Goal: Check status: Check status

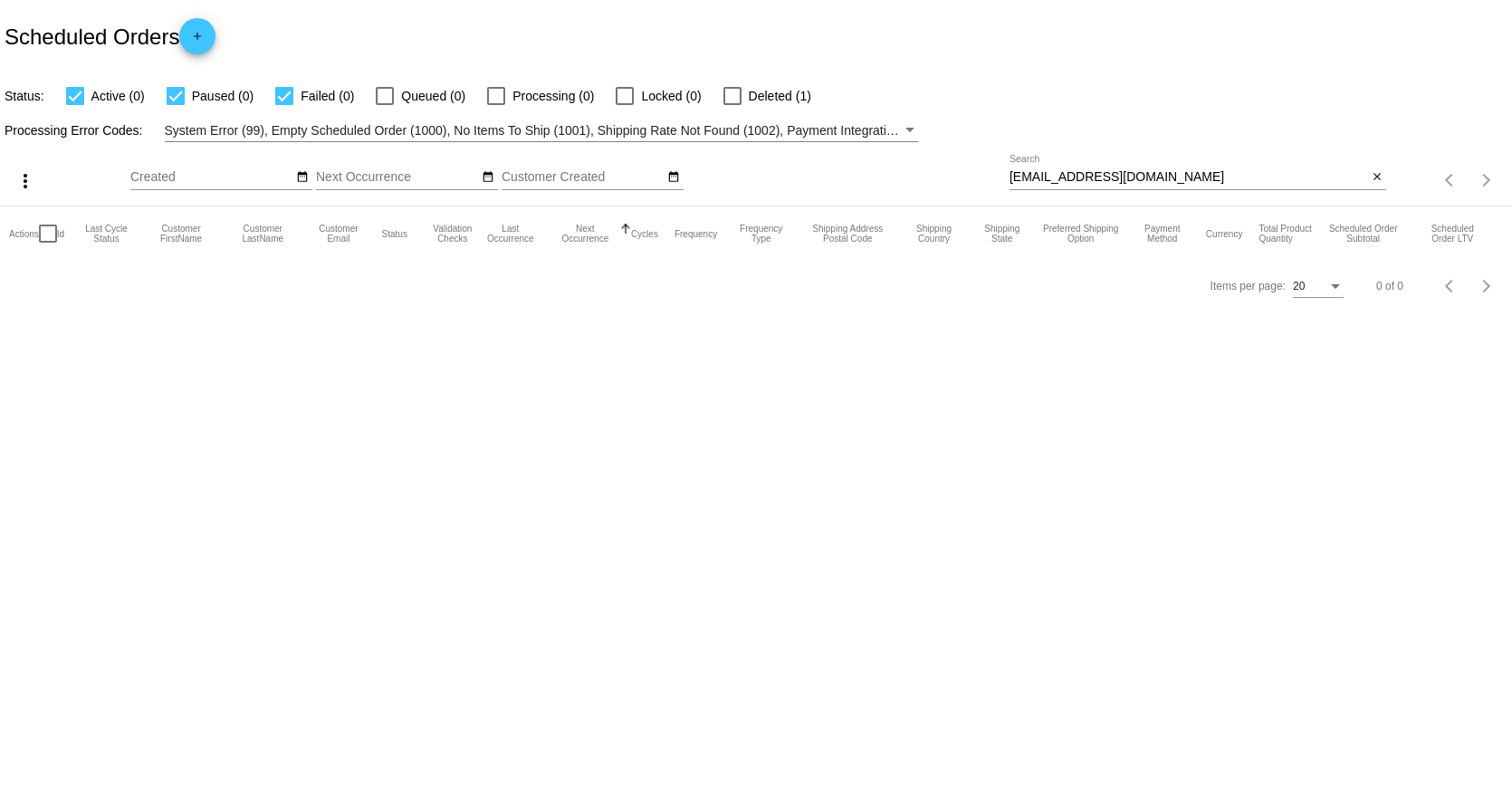
click at [1043, 175] on input "normshir@gmail.com" at bounding box center [1188, 177] width 358 height 14
paste input "doraferenczi@hot"
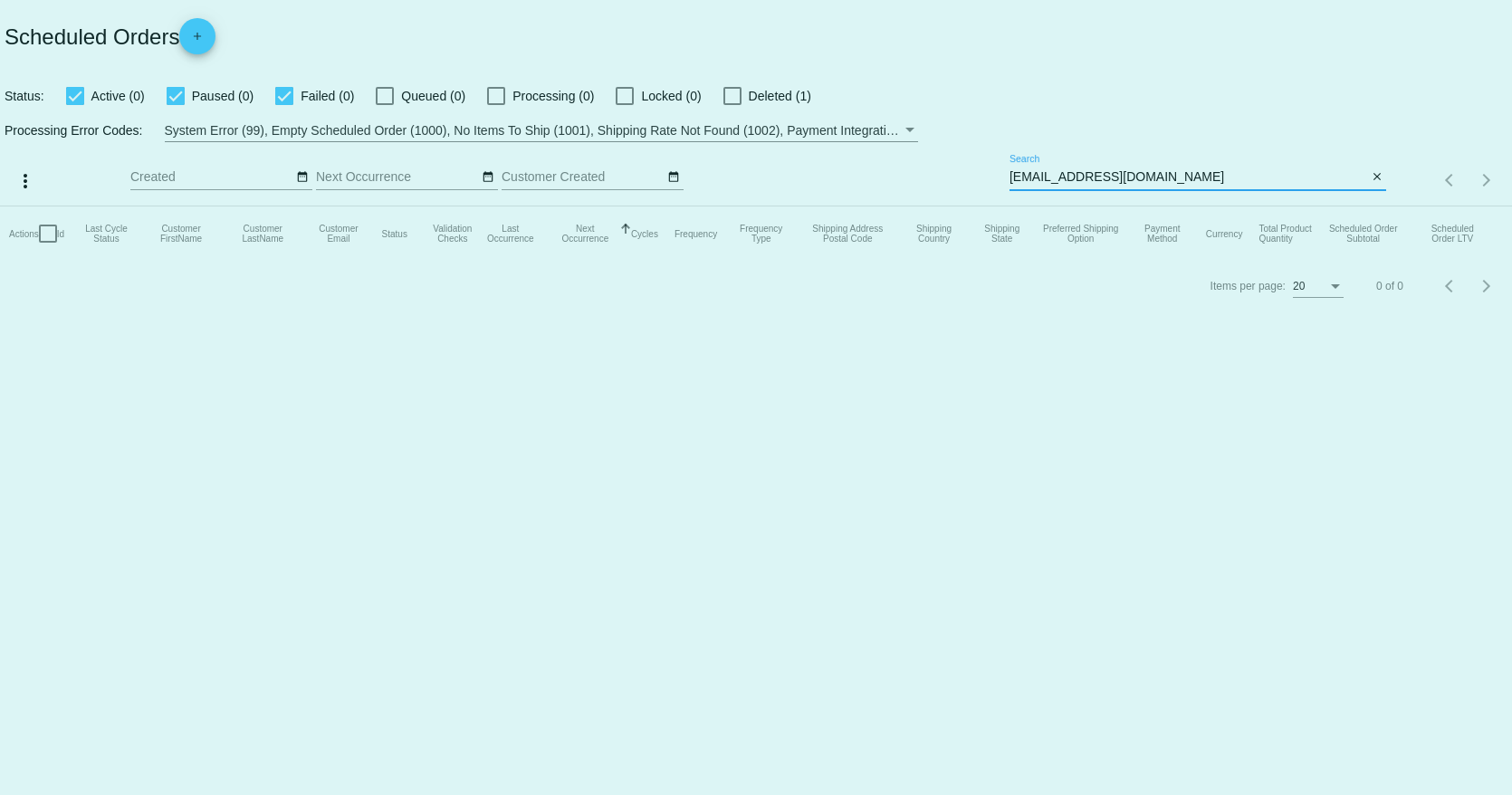
type input "[EMAIL_ADDRESS][DOMAIN_NAME]"
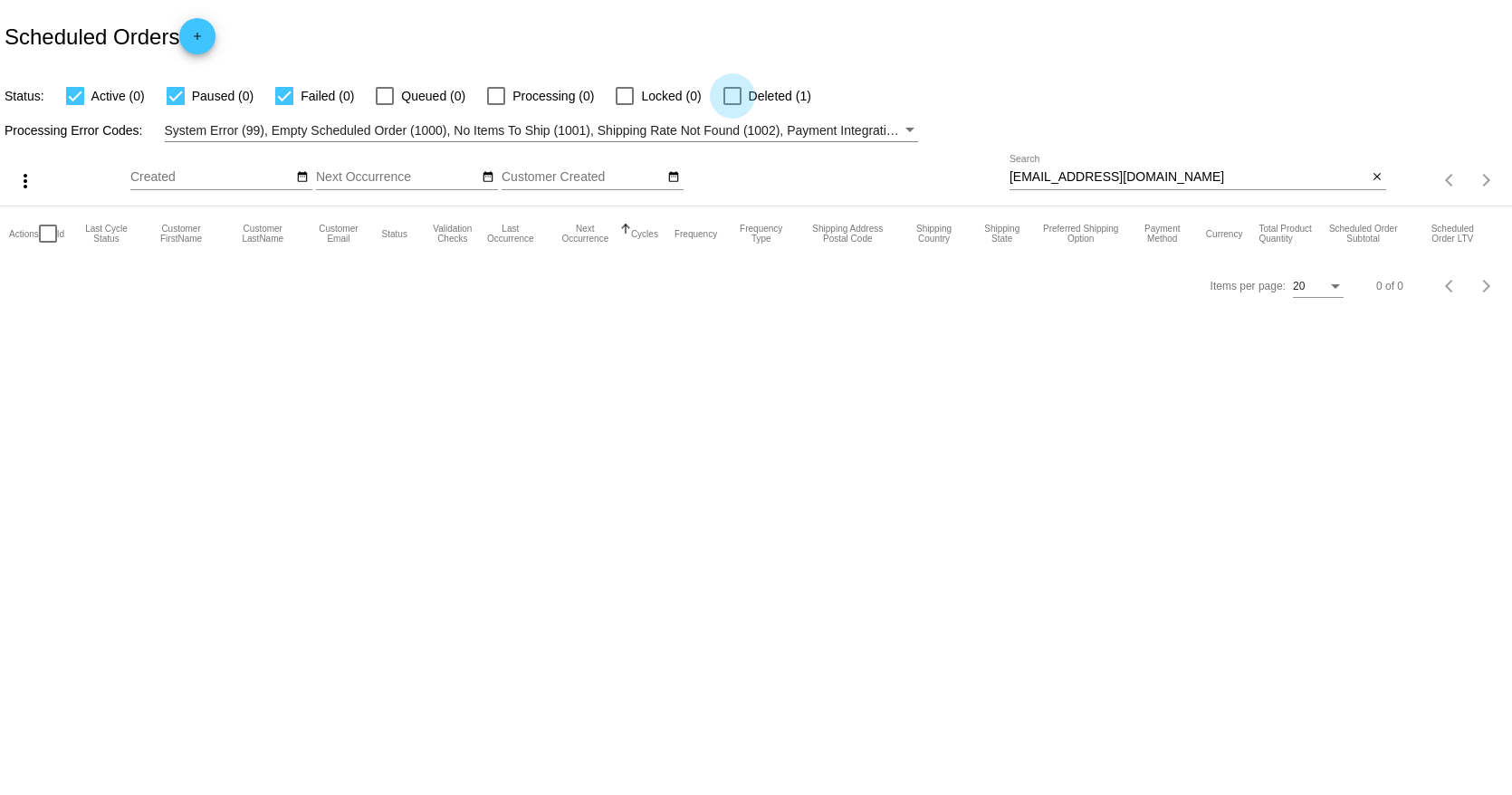
click at [736, 104] on div at bounding box center [732, 96] width 18 height 18
click at [732, 105] on input "Deleted (1)" at bounding box center [731, 105] width 1 height 1
click at [730, 106] on label "Deleted (1)" at bounding box center [767, 96] width 87 height 22
click at [731, 106] on input "Deleted (1)" at bounding box center [731, 105] width 1 height 1
click at [730, 106] on label "Deleted (1)" at bounding box center [767, 96] width 87 height 22
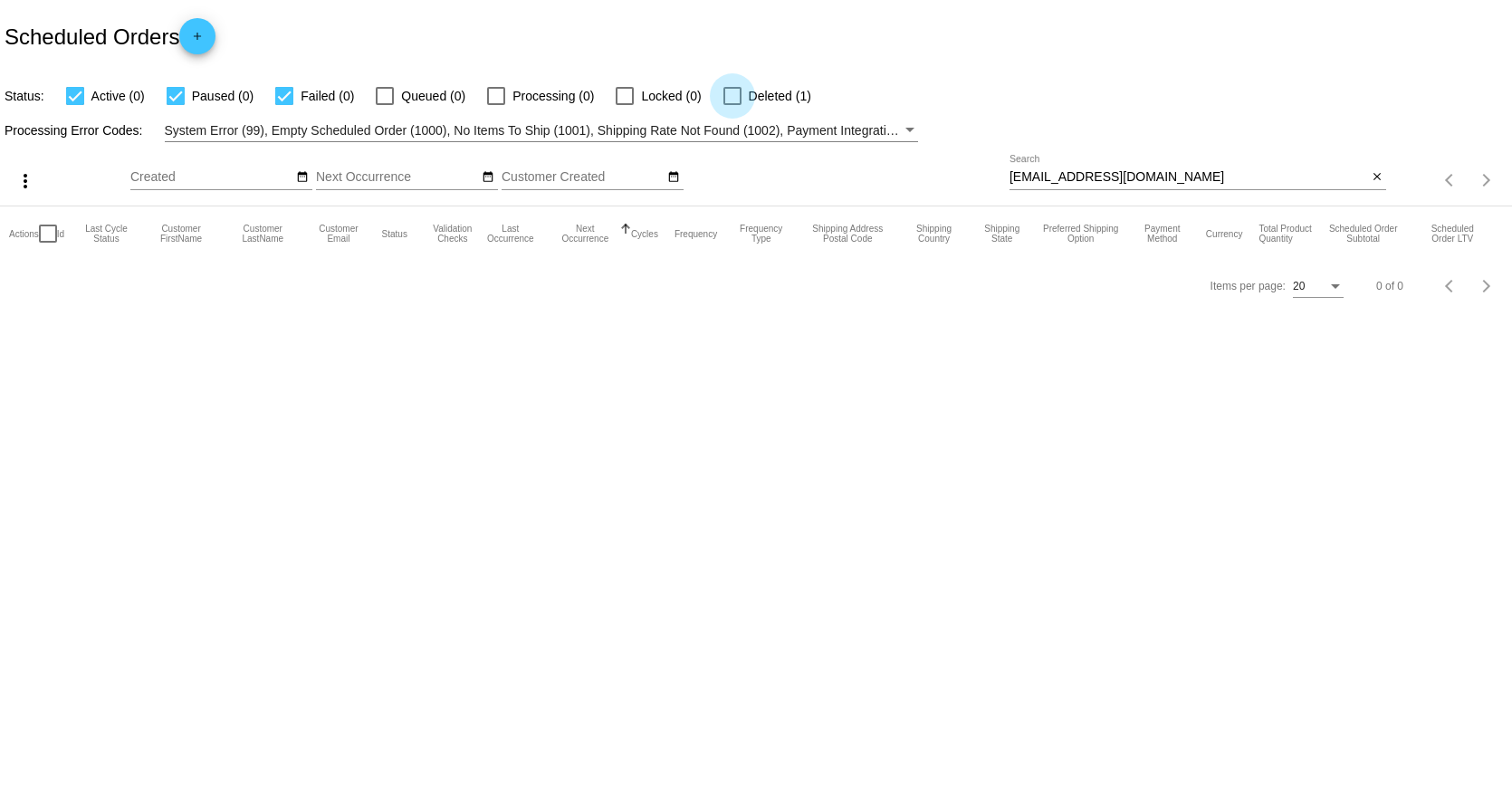
click at [731, 106] on input "Deleted (1)" at bounding box center [731, 105] width 1 height 1
click at [745, 86] on label "Deleted (1)" at bounding box center [767, 96] width 87 height 22
click at [732, 105] on input "Deleted (1)" at bounding box center [731, 105] width 1 height 1
click at [745, 104] on label "Deleted (1)" at bounding box center [767, 96] width 87 height 22
click at [732, 105] on input "Deleted (1)" at bounding box center [731, 105] width 1 height 1
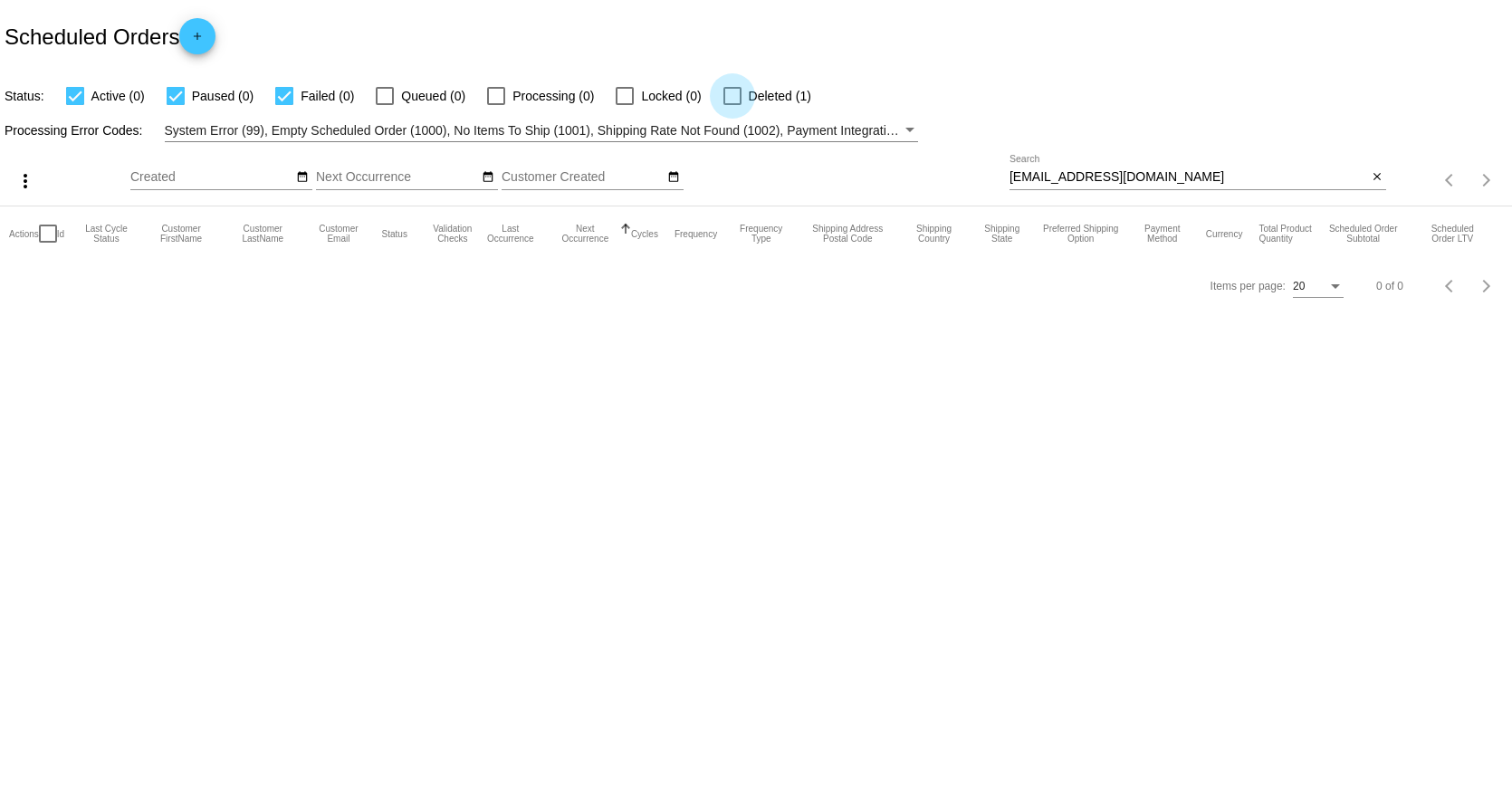
checkbox input "true"
click at [1173, 177] on input "[EMAIL_ADDRESS][DOMAIN_NAME]" at bounding box center [1188, 177] width 358 height 14
click at [1187, 182] on input "[EMAIL_ADDRESS][DOMAIN_NAME]" at bounding box center [1188, 177] width 358 height 14
type input "[EMAIL_ADDRESS][DOMAIN_NAME]"
